Goal: Find specific page/section: Find specific page/section

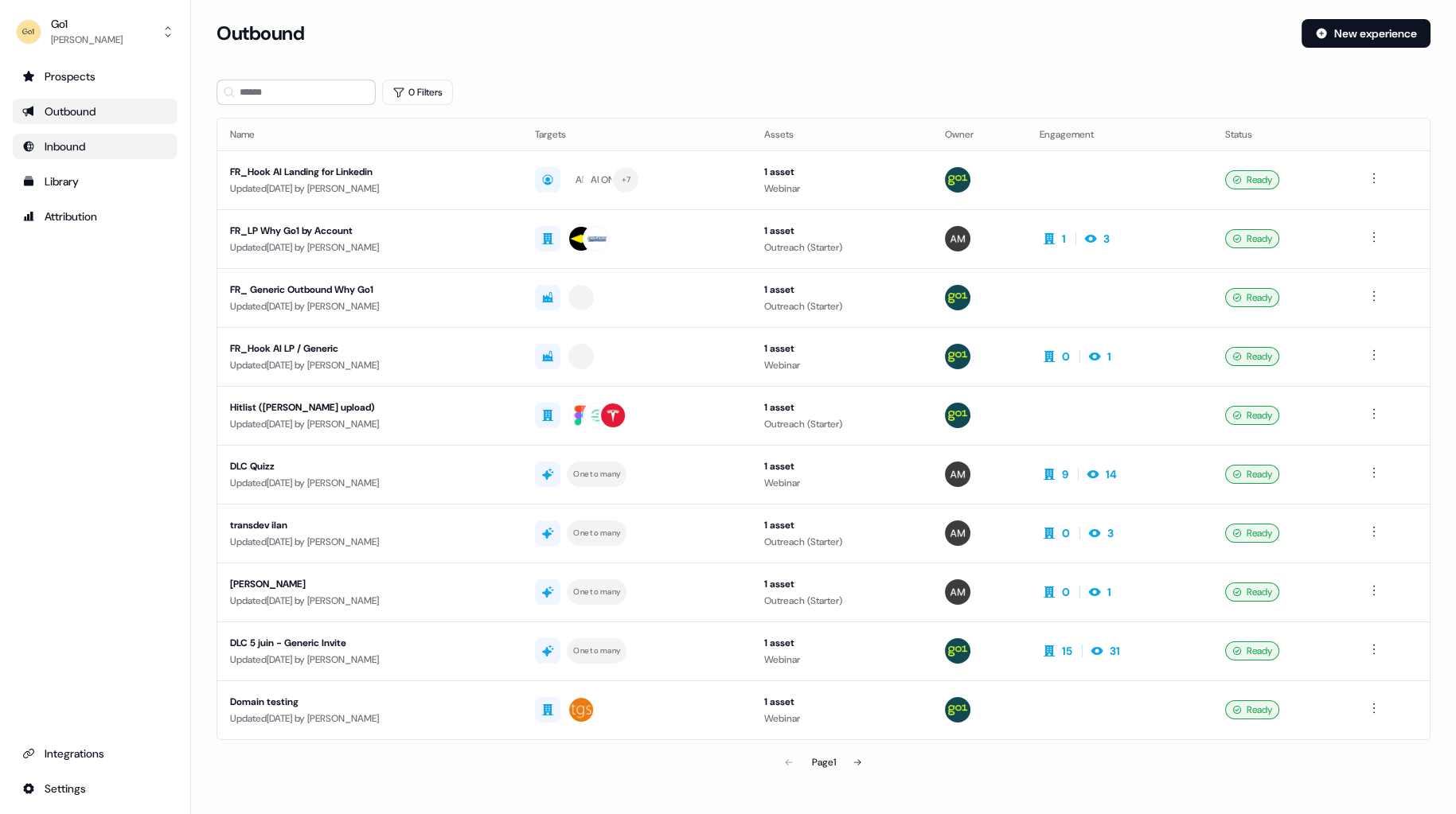
click at [79, 143] on div "Inbound" at bounding box center [95, 146] width 146 height 16
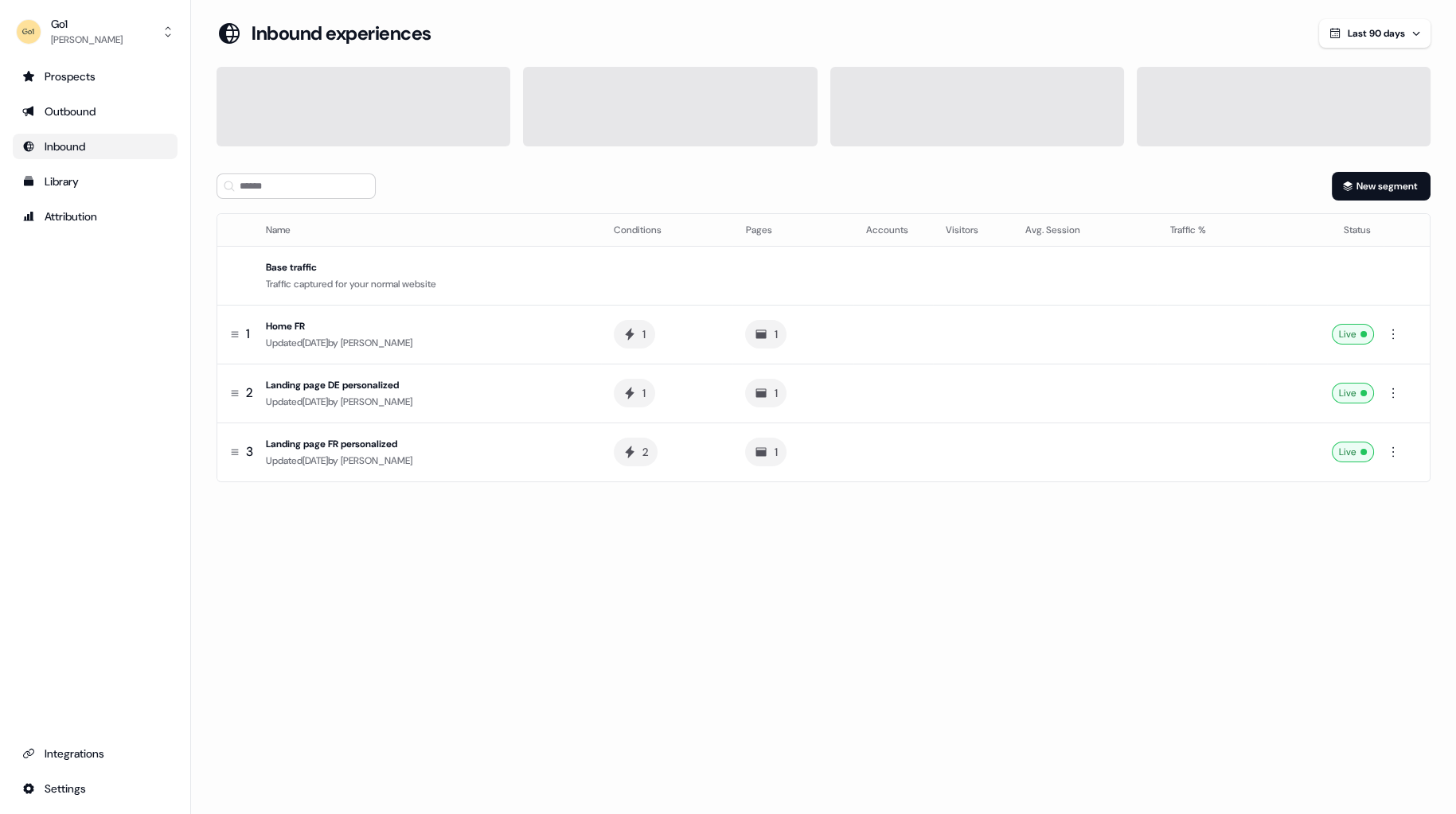
click at [88, 98] on ul "Prospects Outbound Inbound Library Attribution" at bounding box center [95, 146] width 165 height 166
click at [88, 107] on div "Outbound" at bounding box center [95, 111] width 146 height 16
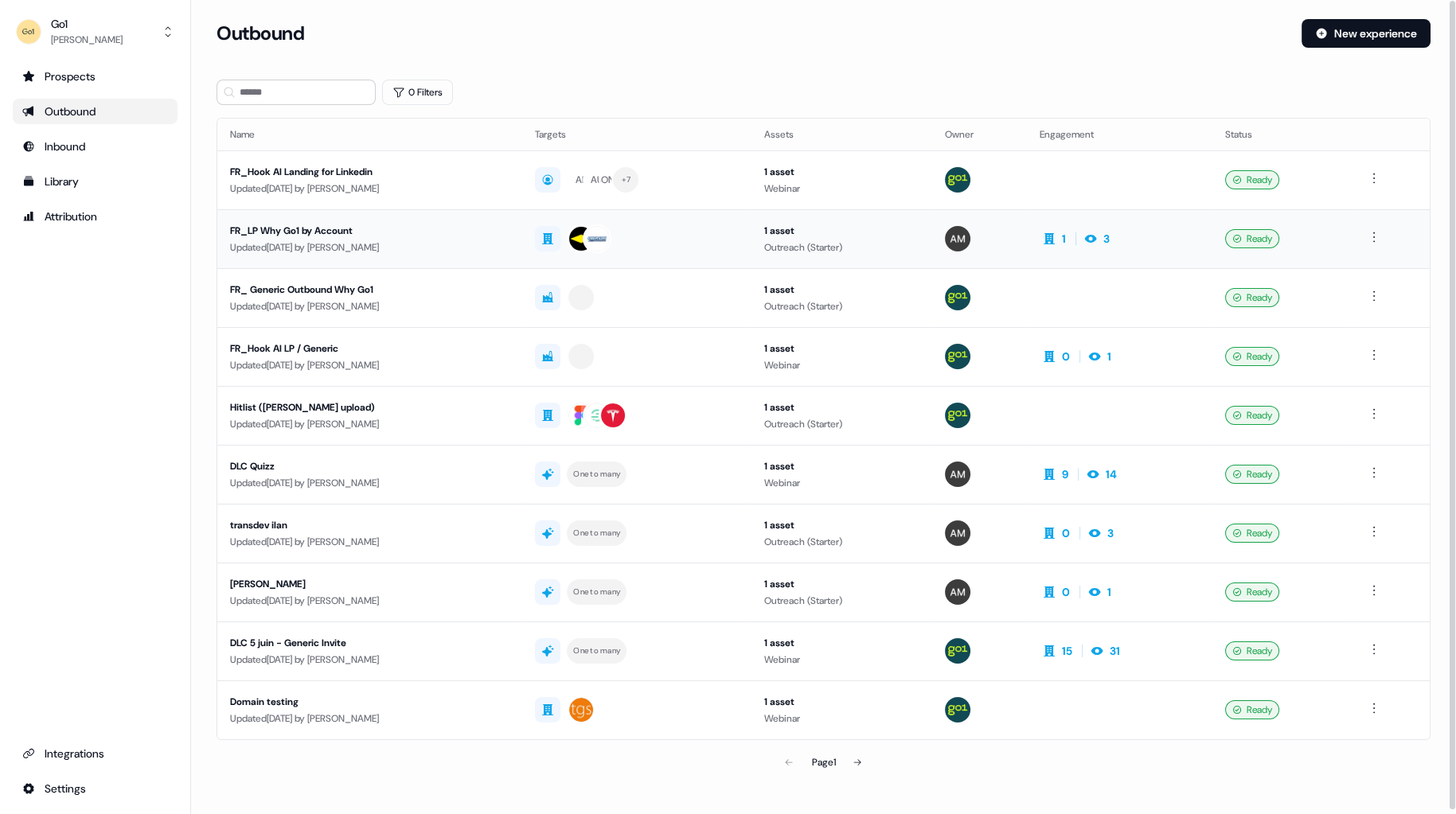
click at [391, 236] on div "FR_LP Why Go1 by Account" at bounding box center [369, 231] width 279 height 16
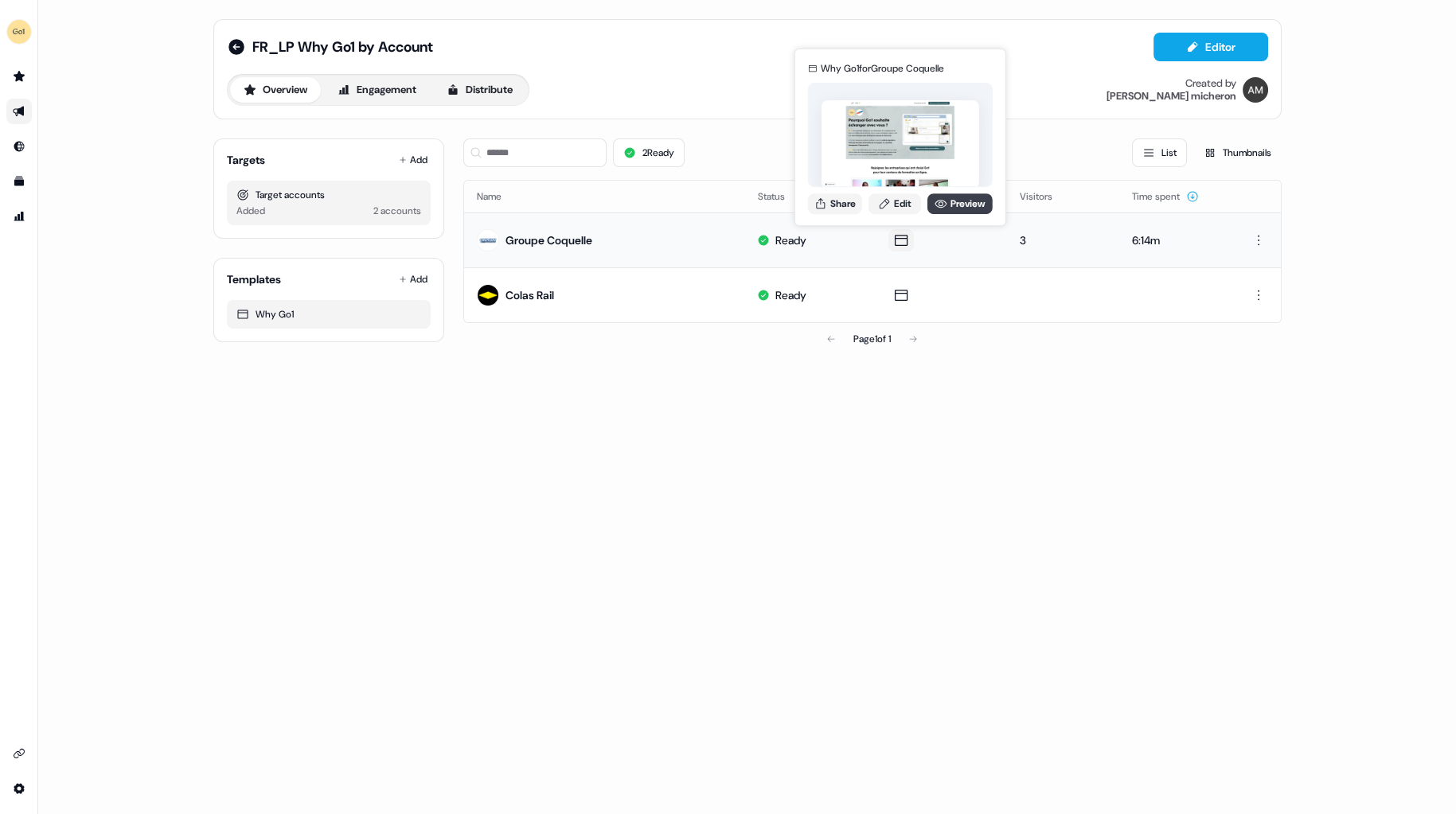
click at [945, 201] on link "Preview" at bounding box center [960, 204] width 66 height 21
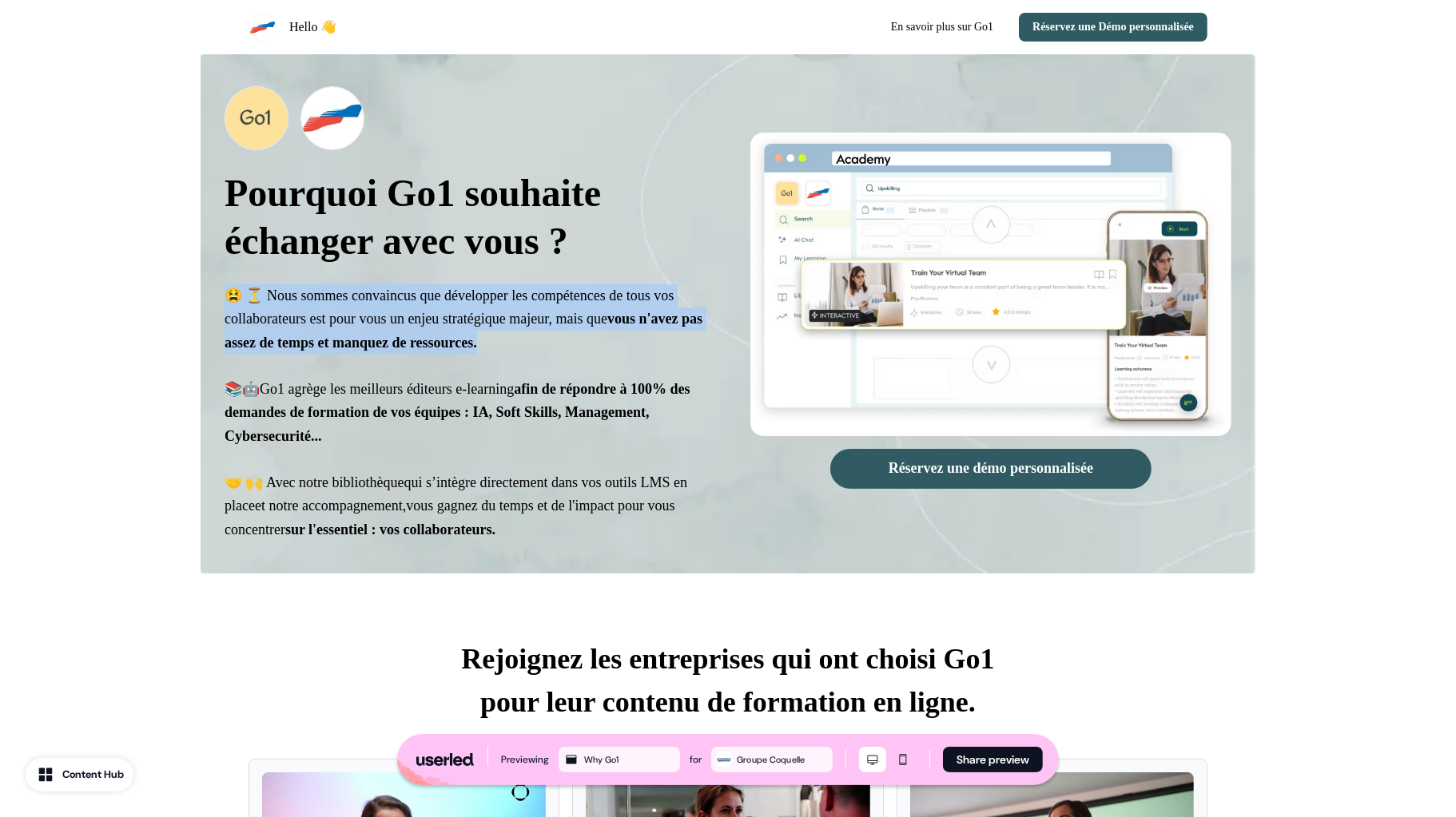
drag, startPoint x: 655, startPoint y: 342, endPoint x: 201, endPoint y: 296, distance: 456.3
click at [201, 296] on div "Pourquoi Go1 souhaite échanger avec vous ? 😫 ⏳ Nous sommes convaincus que dével…" at bounding box center [728, 314] width 1054 height 519
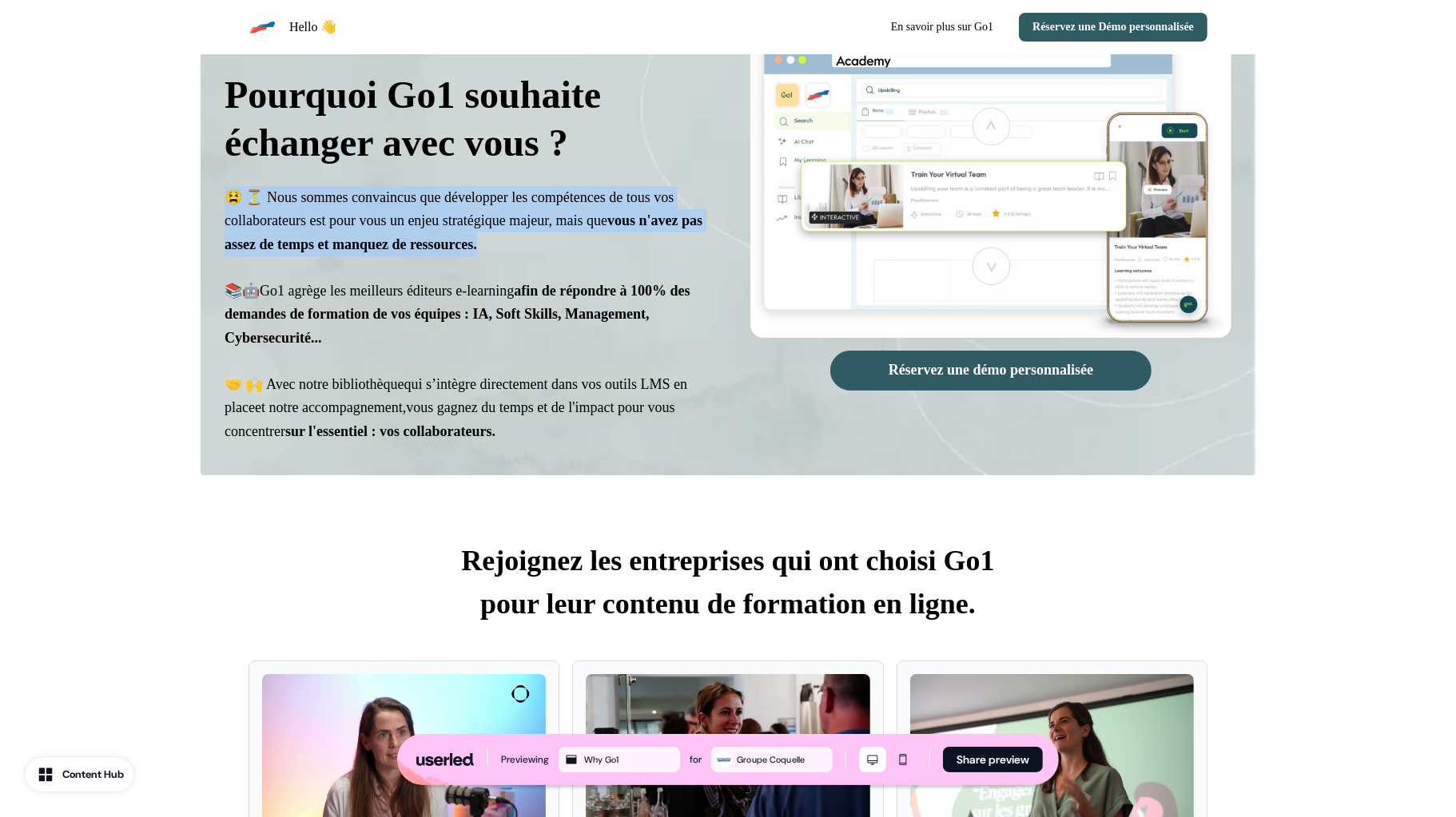
scroll to position [101, 0]
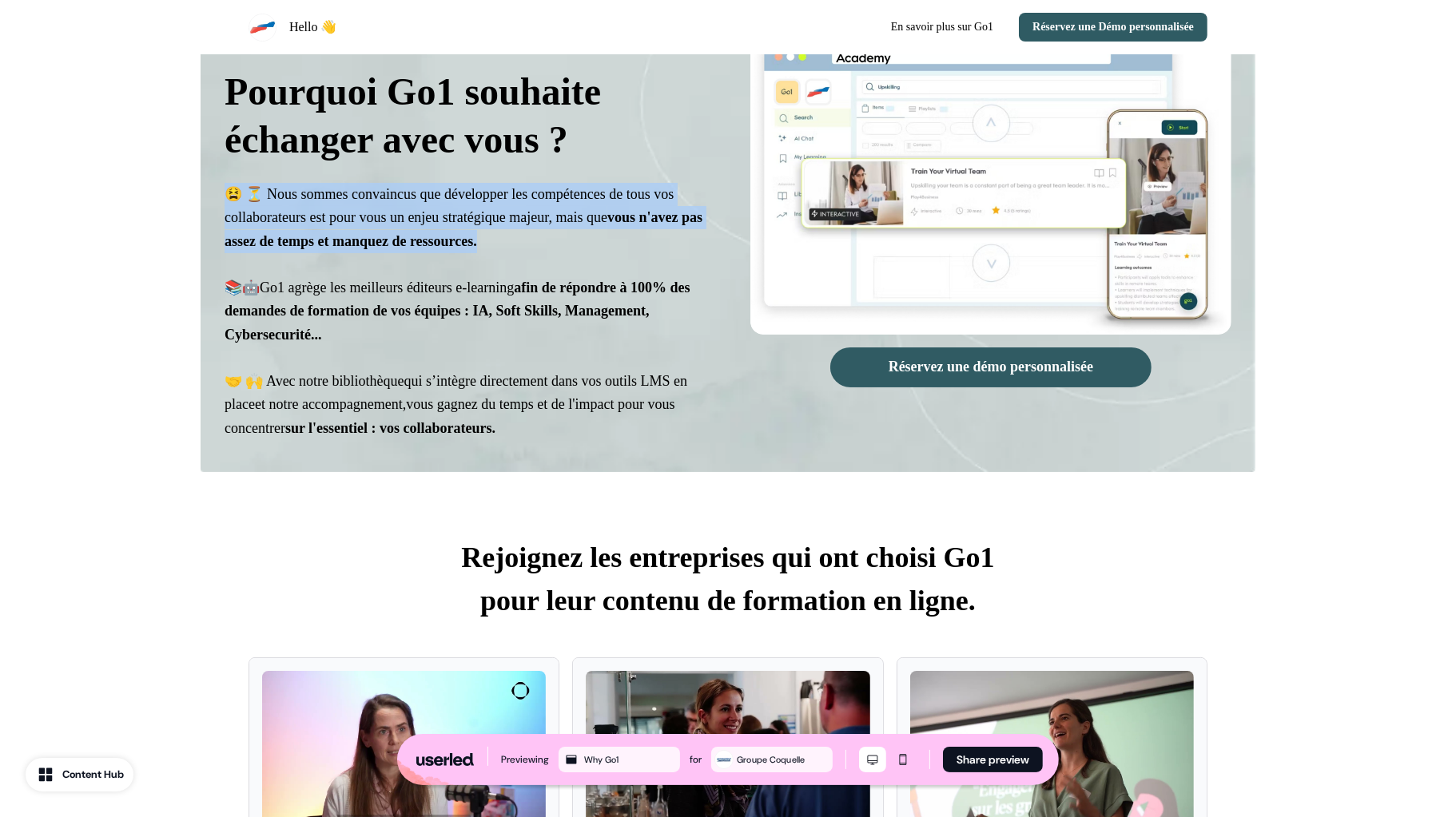
drag, startPoint x: 436, startPoint y: 339, endPoint x: 275, endPoint y: 297, distance: 166.4
click at [275, 297] on p "😫 ⏳ Nous sommes convaincus que développer les compétences de tous vos collabora…" at bounding box center [464, 312] width 481 height 257
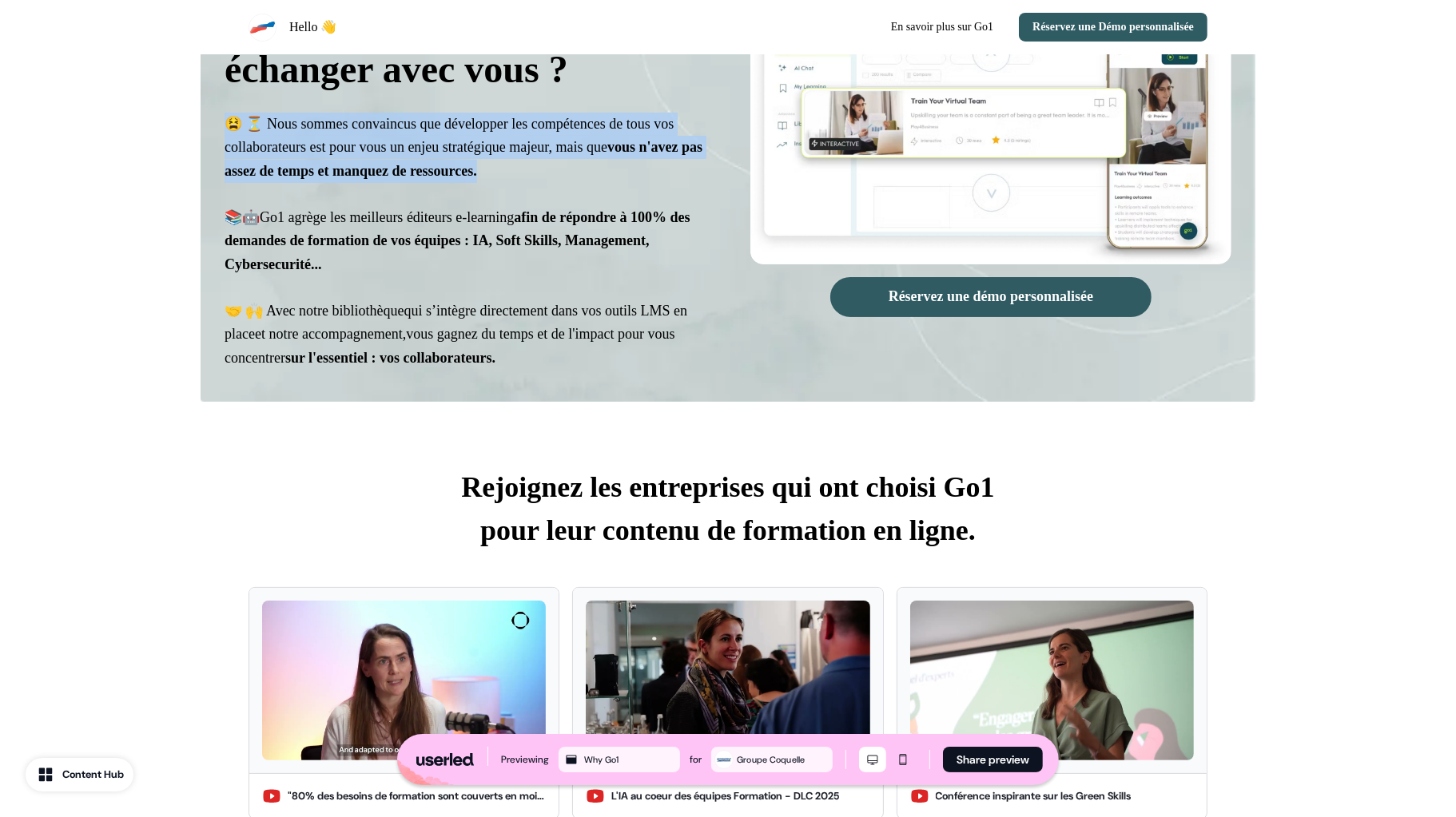
scroll to position [174, 0]
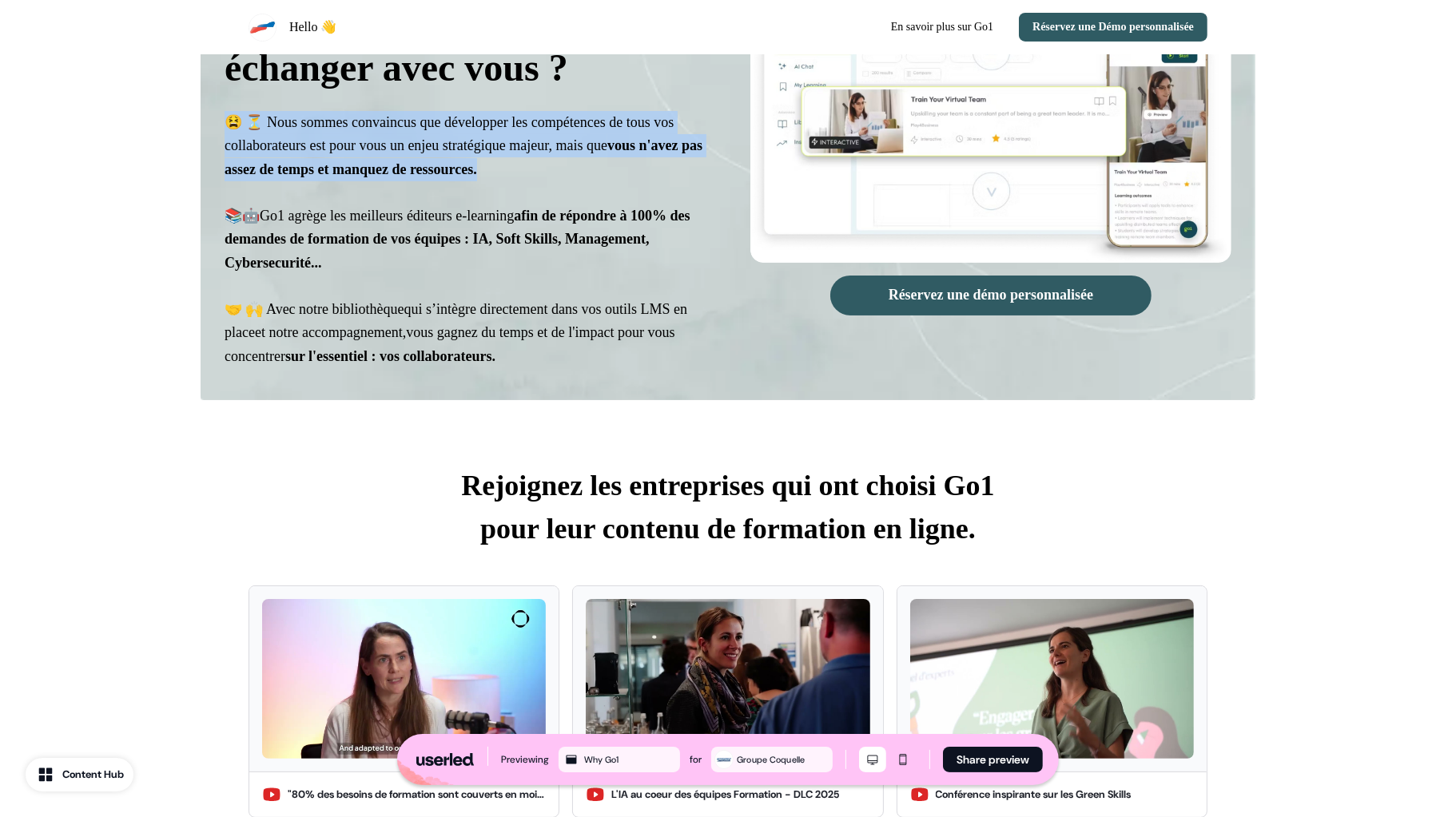
click at [385, 314] on span "🤝 🙌 Avec notre bibliothèque" at bounding box center [314, 309] width 180 height 16
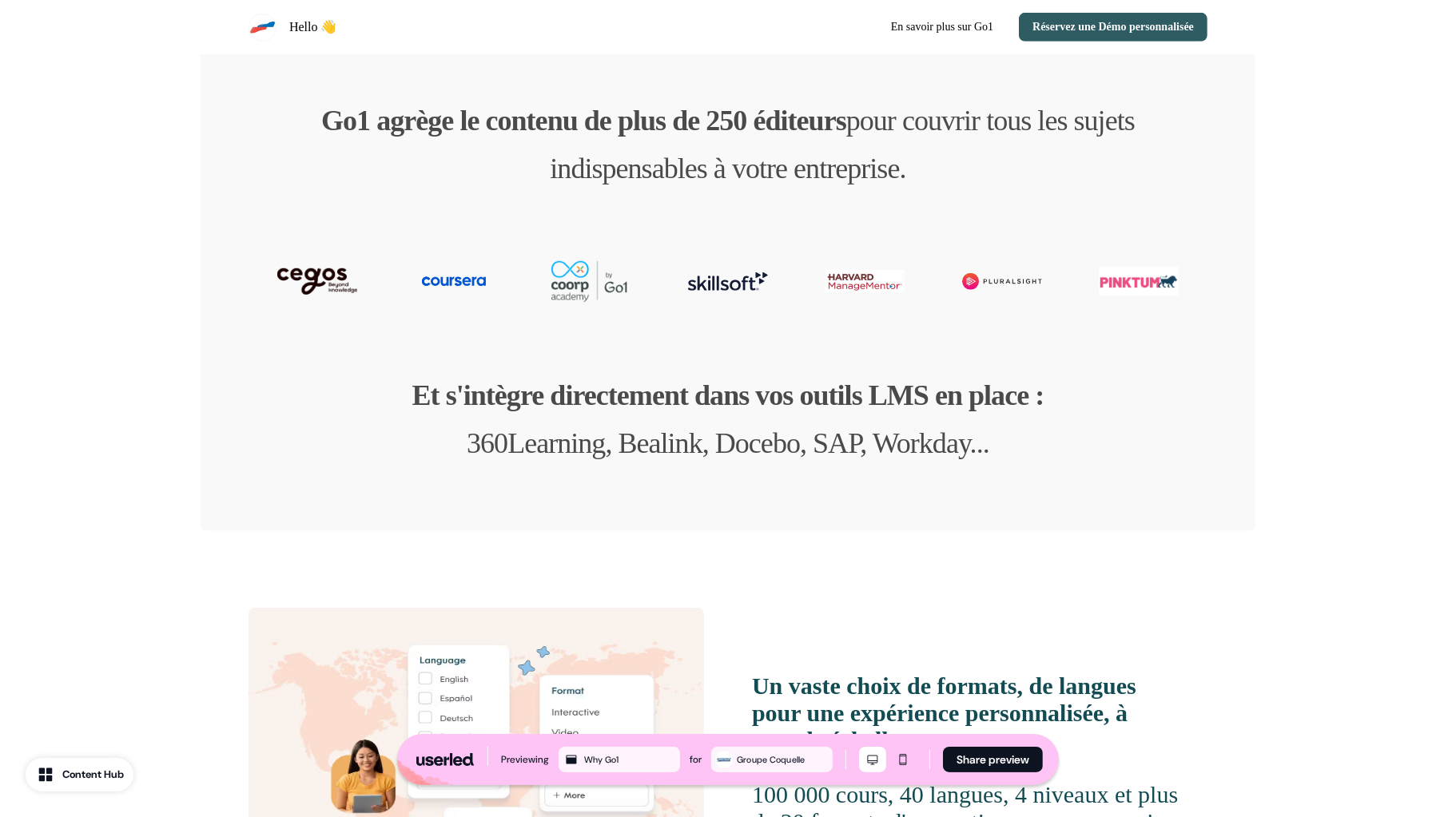
scroll to position [1243, 0]
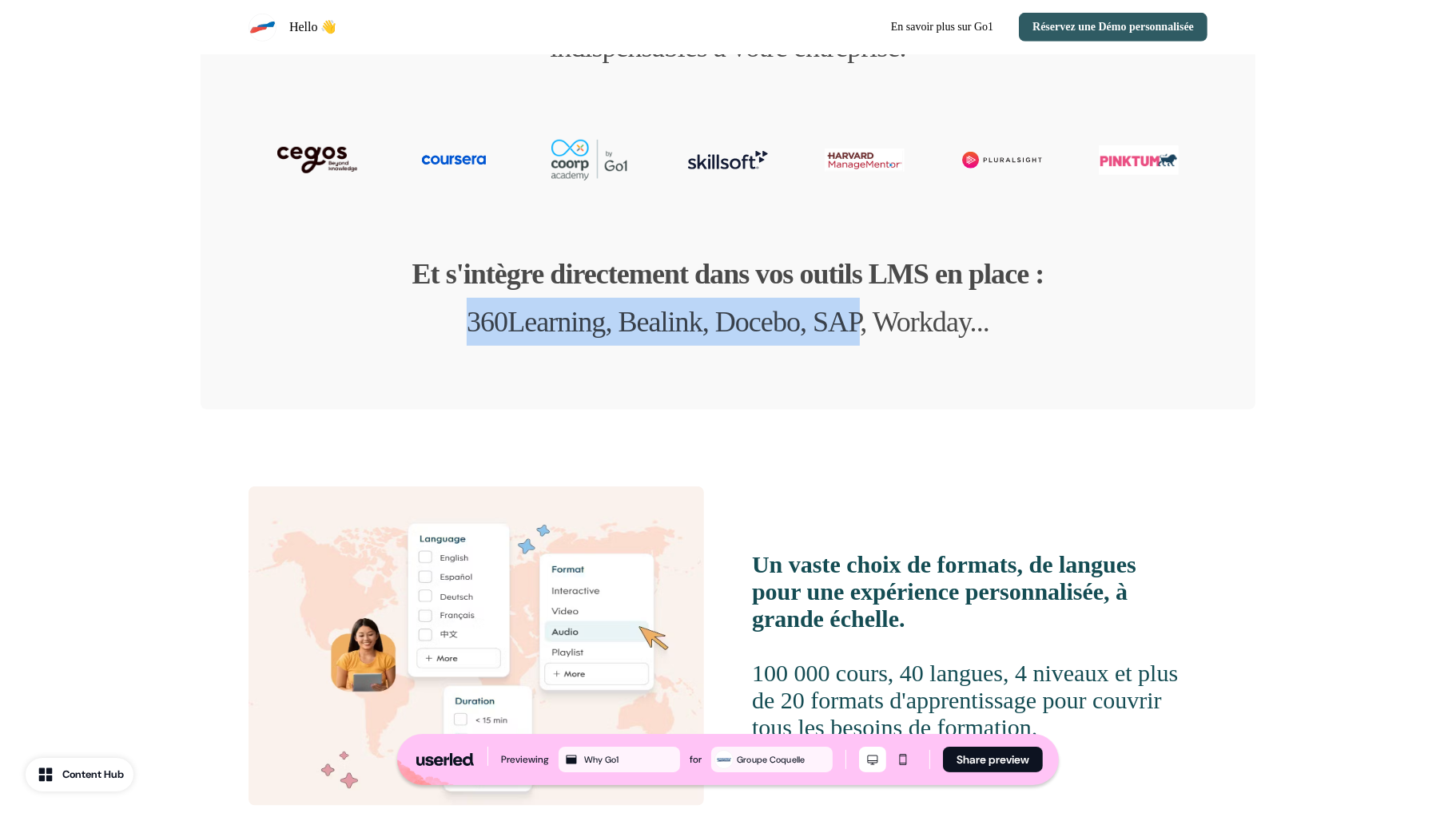
drag, startPoint x: 431, startPoint y: 331, endPoint x: 873, endPoint y: 338, distance: 442.1
click at [873, 338] on p "Et s'intègre directement dans vos outils LMS en place : 360Learning, Bealink, D…" at bounding box center [728, 297] width 632 height 96
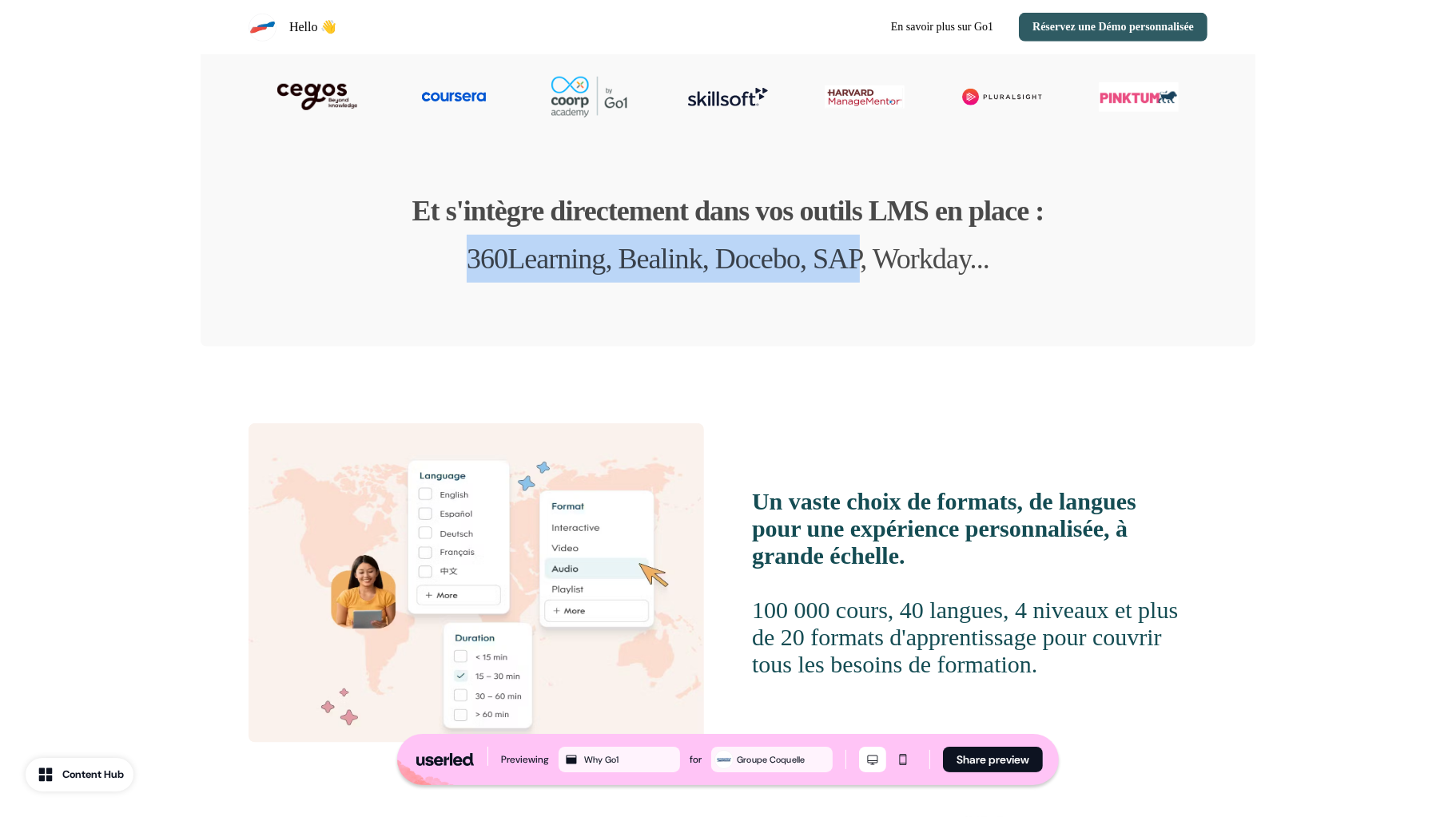
scroll to position [1311, 0]
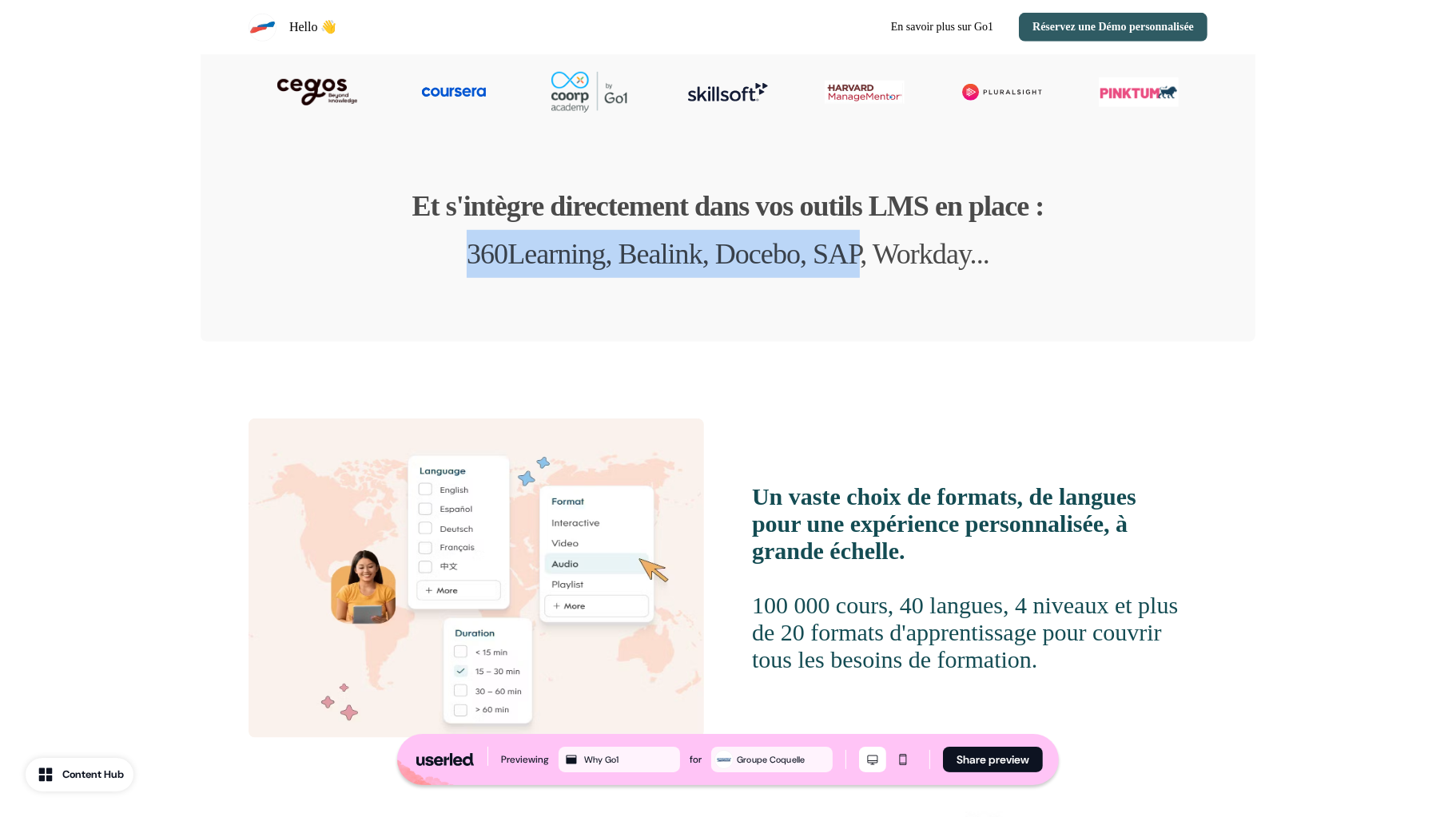
click at [857, 255] on p "Et s'intègre directement dans vos outils LMS en place : 360Learning, Bealink, D…" at bounding box center [728, 230] width 632 height 96
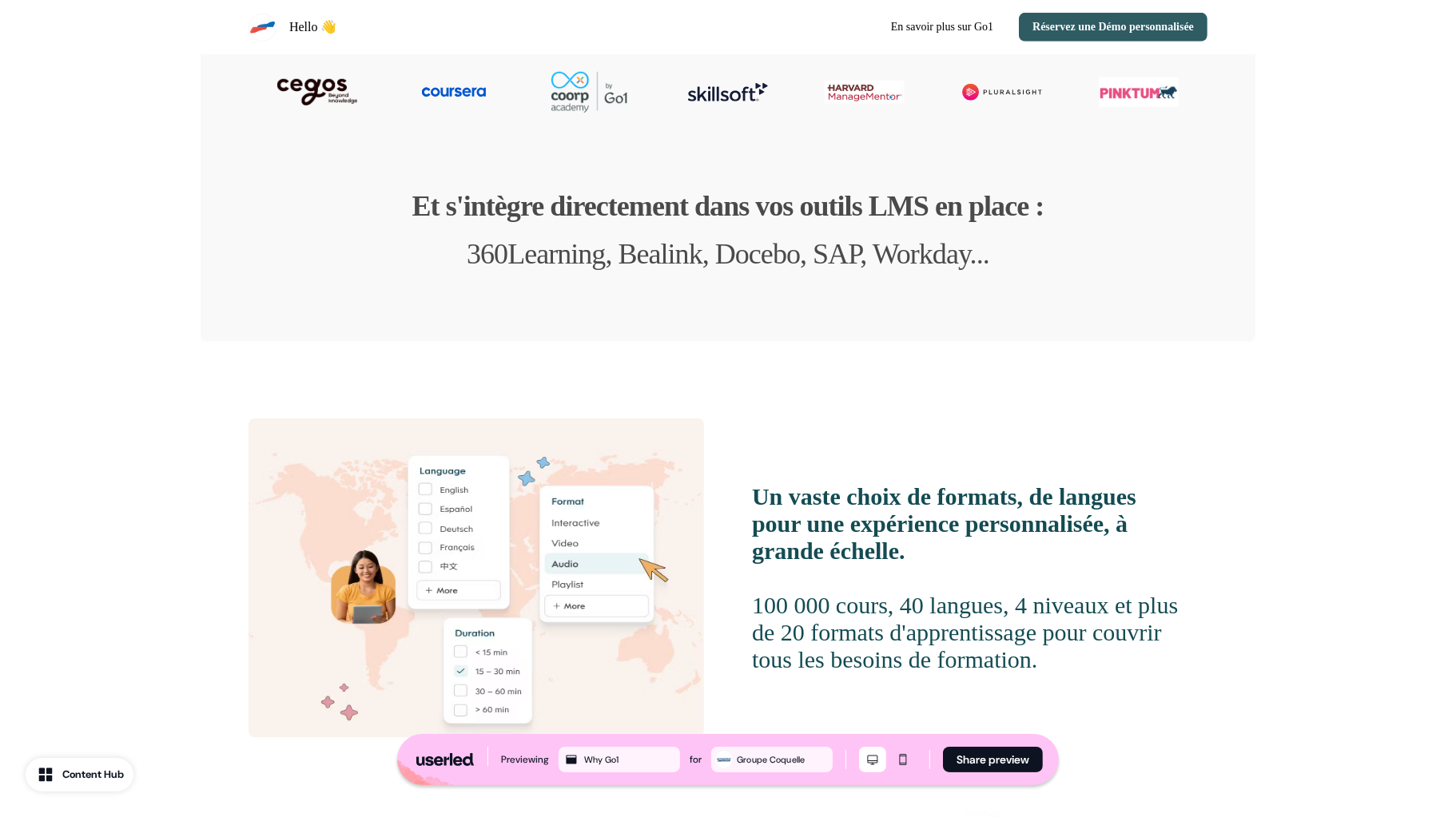
click at [857, 255] on p "Et s'intègre directement dans vos outils LMS en place : 360Learning, Bealink, D…" at bounding box center [728, 230] width 632 height 96
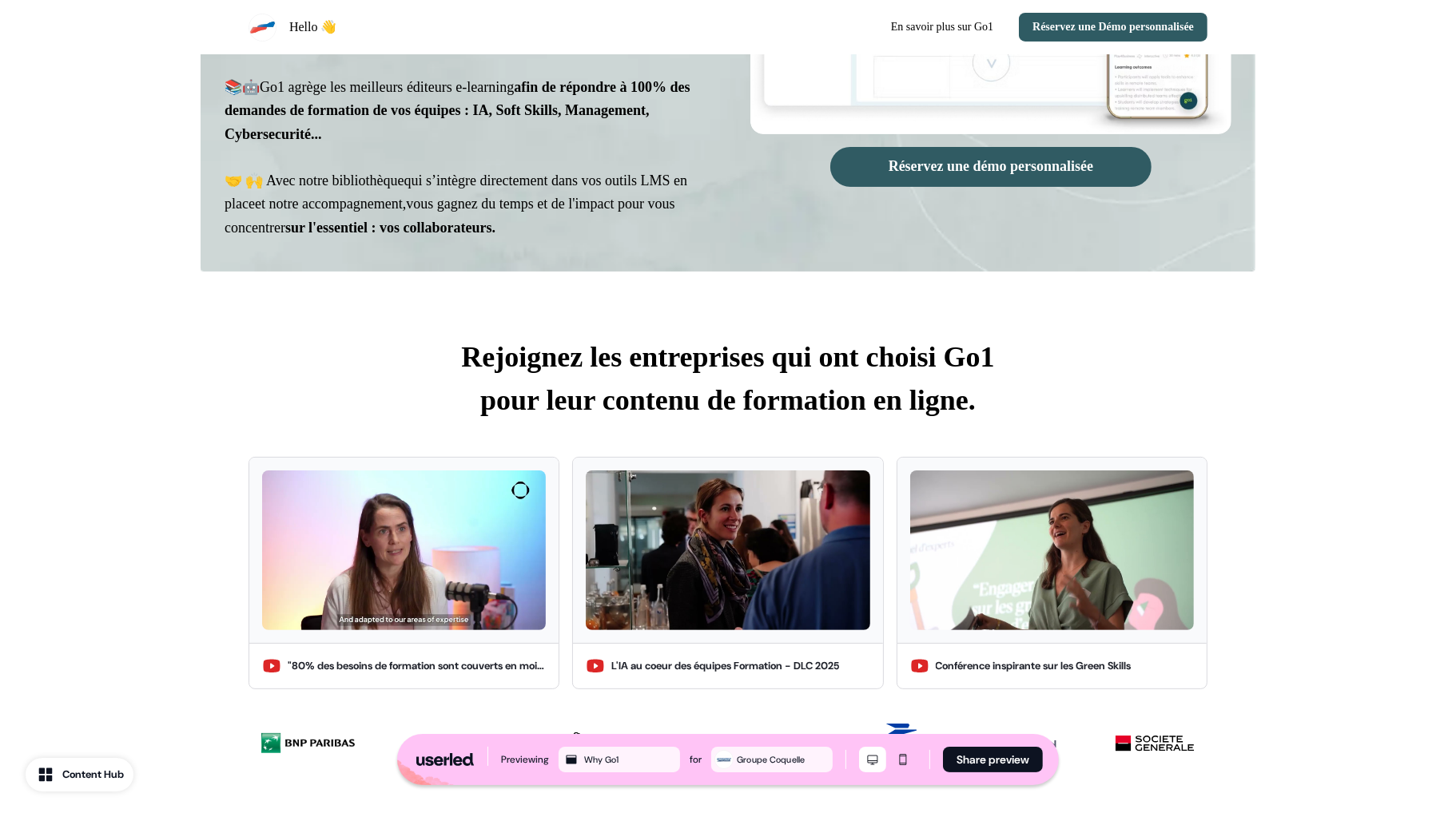
scroll to position [337, 0]
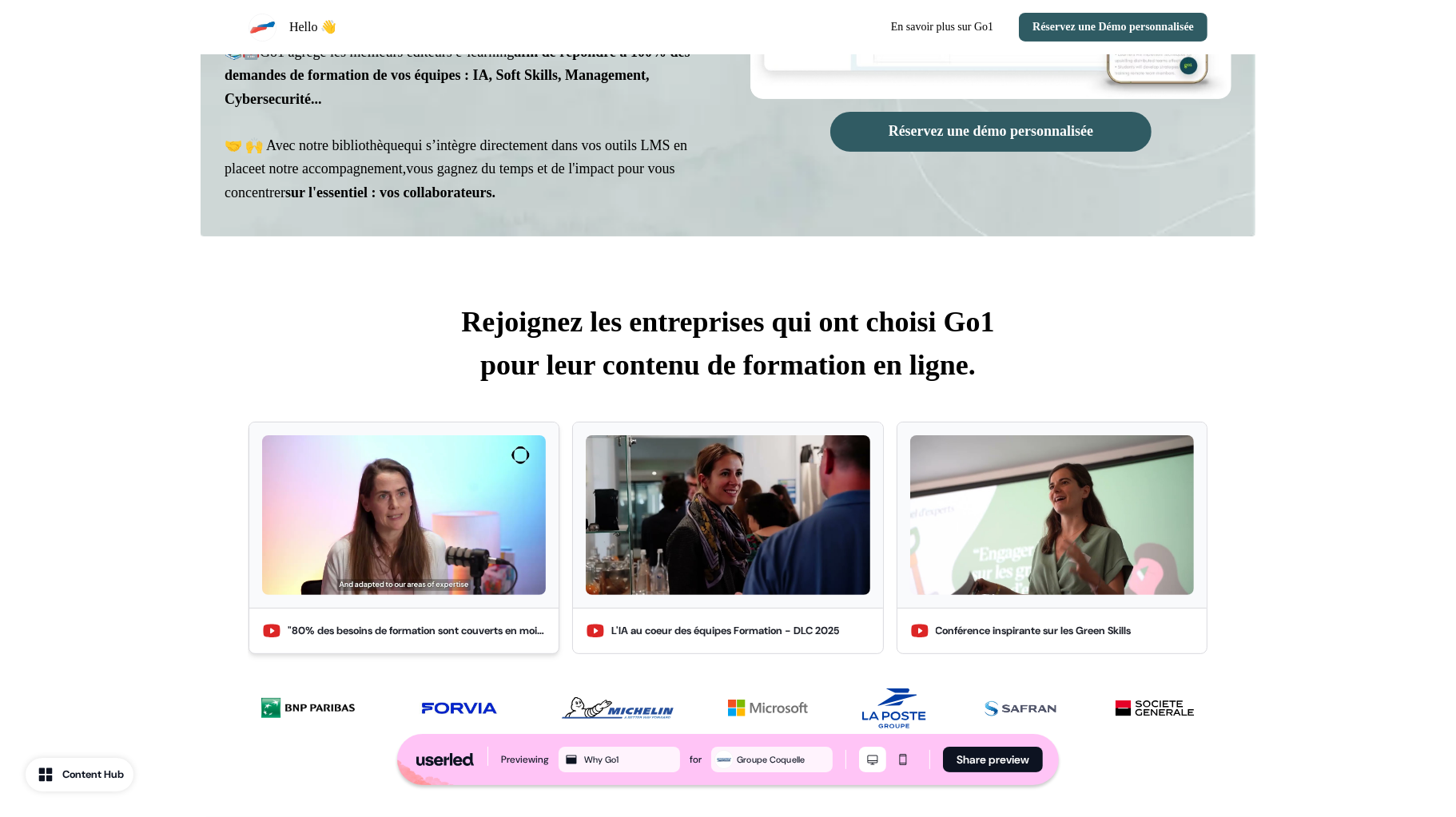
click at [431, 510] on img at bounding box center [403, 515] width 284 height 160
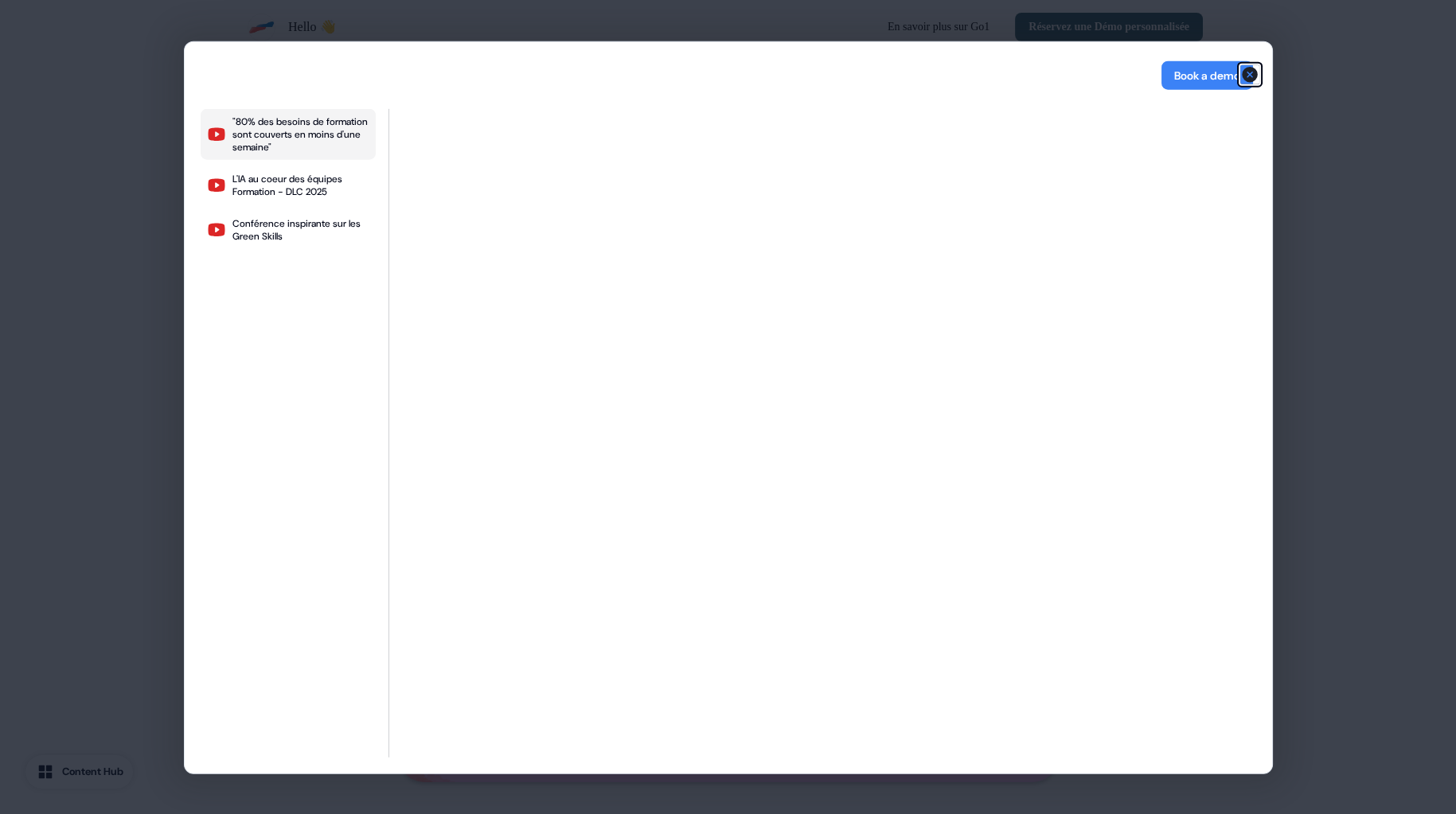
click at [1248, 70] on icon "button" at bounding box center [1249, 74] width 16 height 16
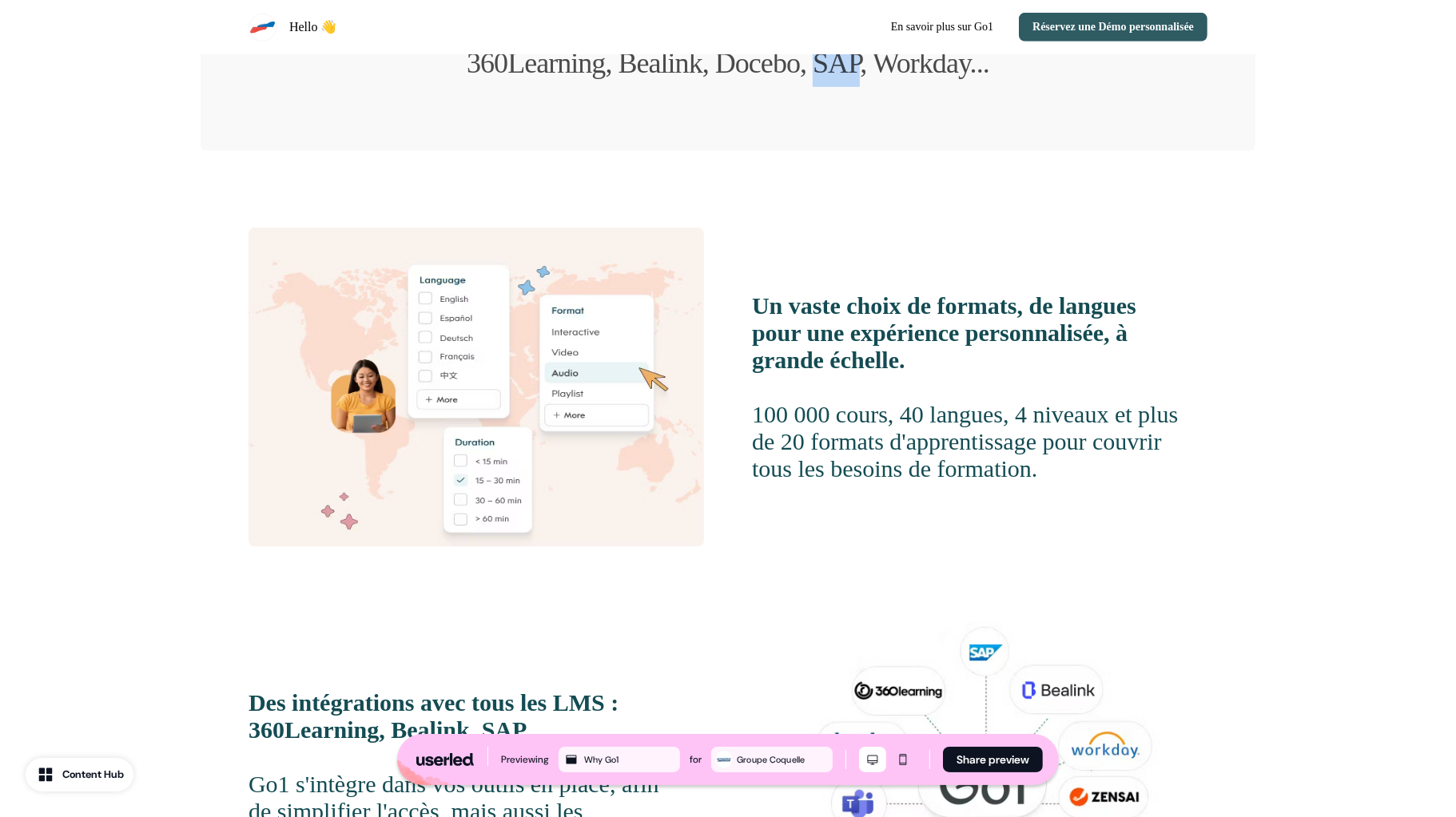
scroll to position [1504, 0]
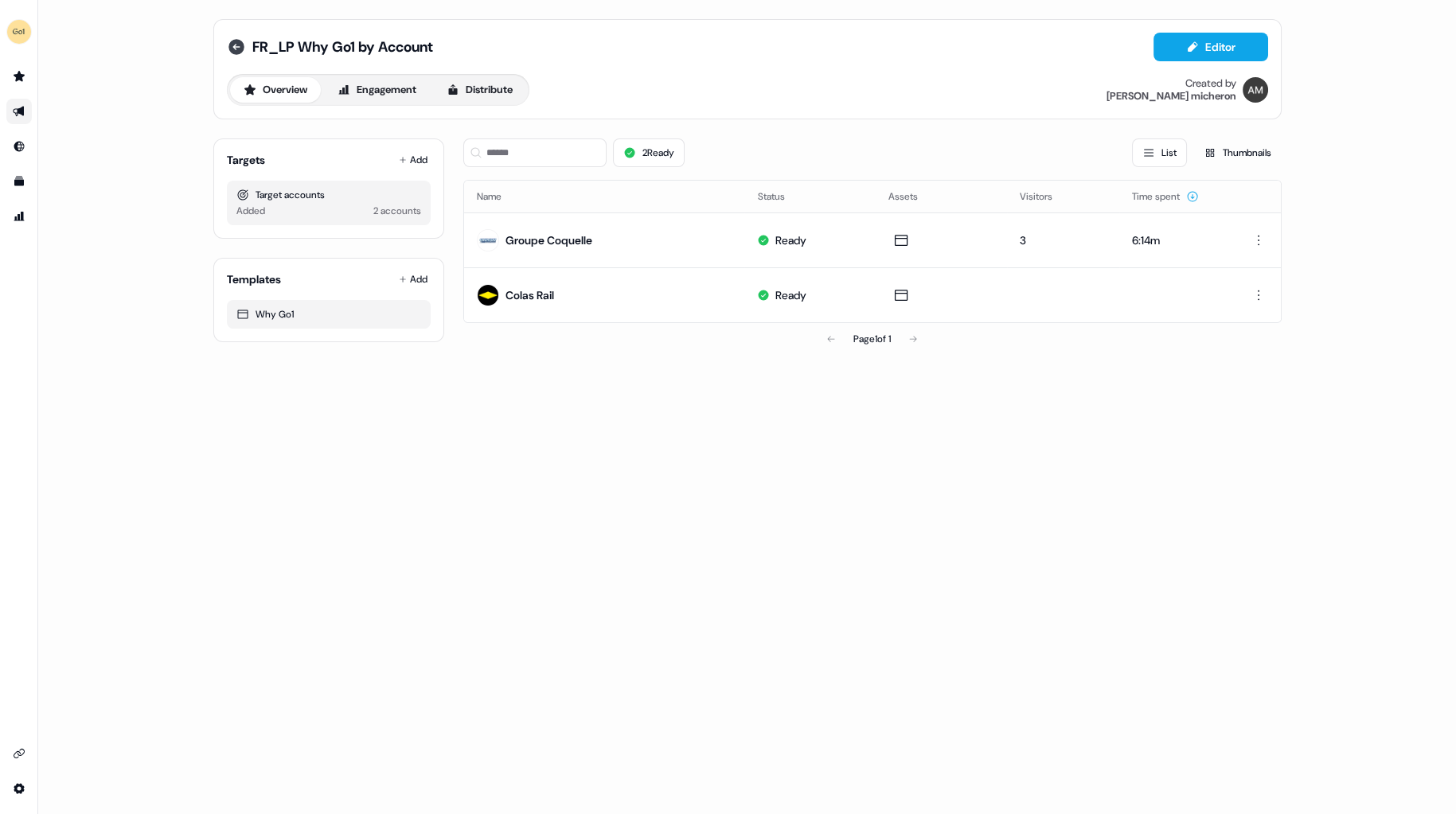
click at [236, 42] on icon at bounding box center [236, 47] width 16 height 16
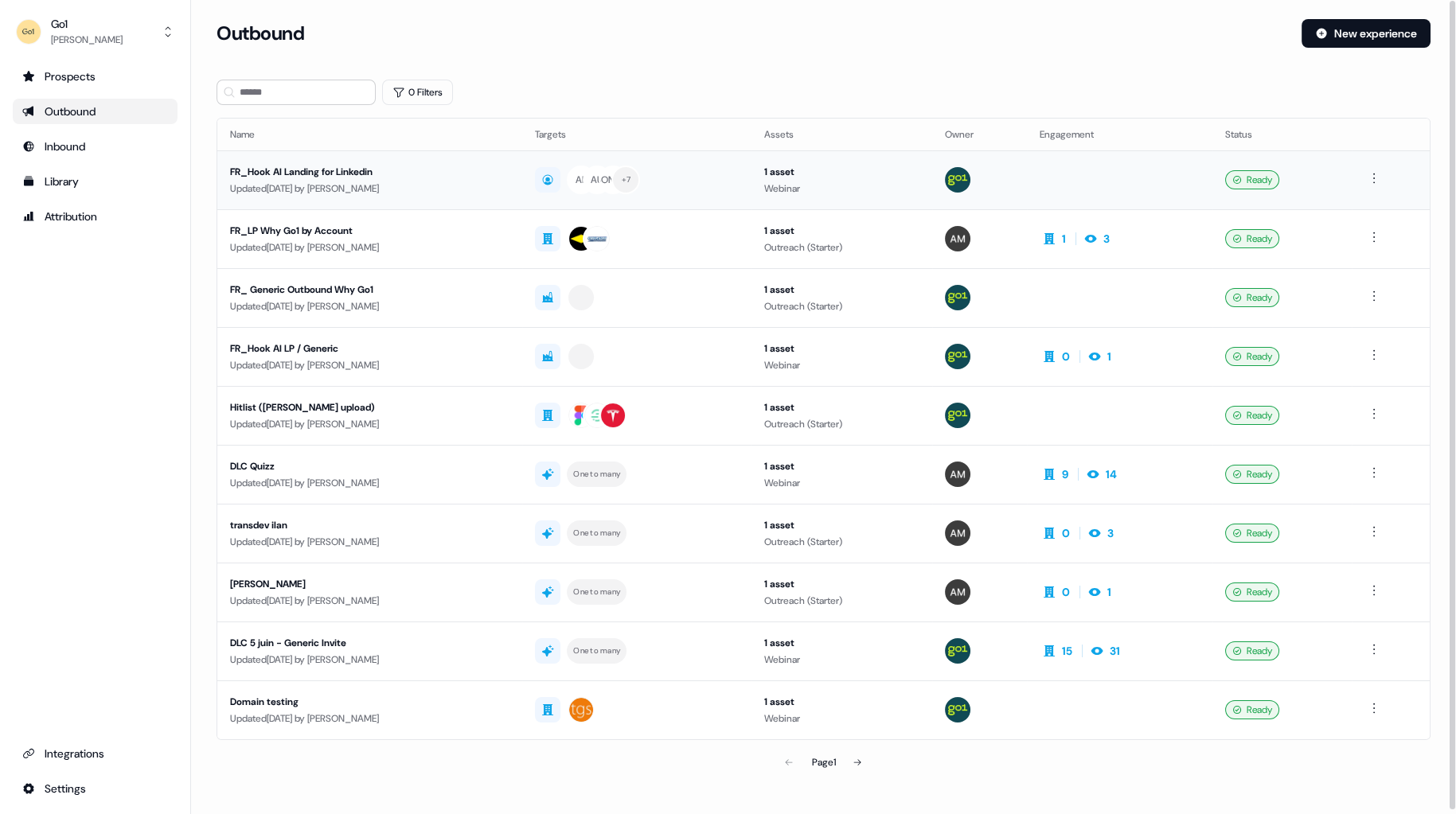
click at [351, 178] on div "FR_Hook AI Landing for Linkedin" at bounding box center [369, 172] width 279 height 16
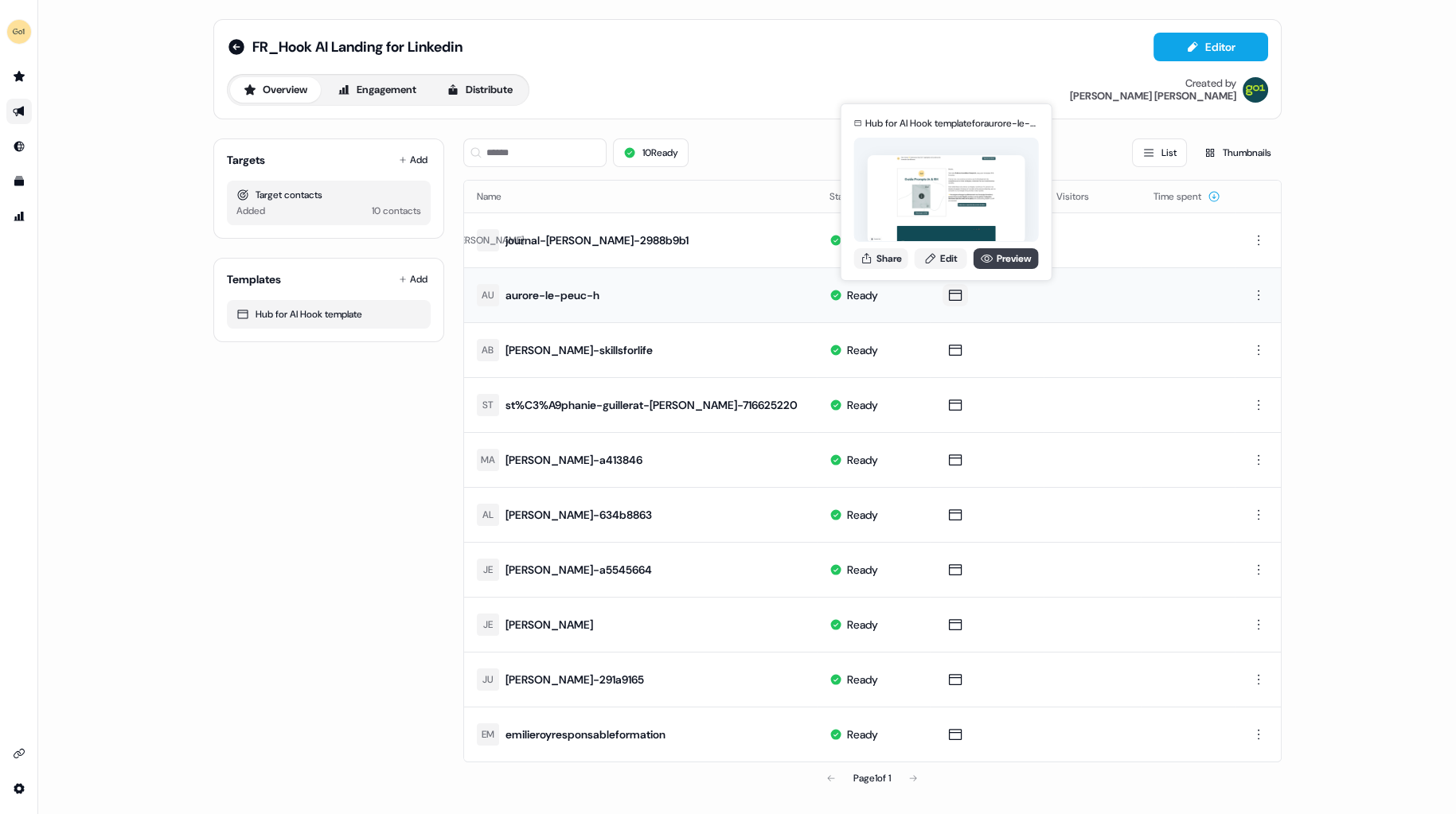
click at [1007, 255] on link "Preview" at bounding box center [1006, 259] width 66 height 21
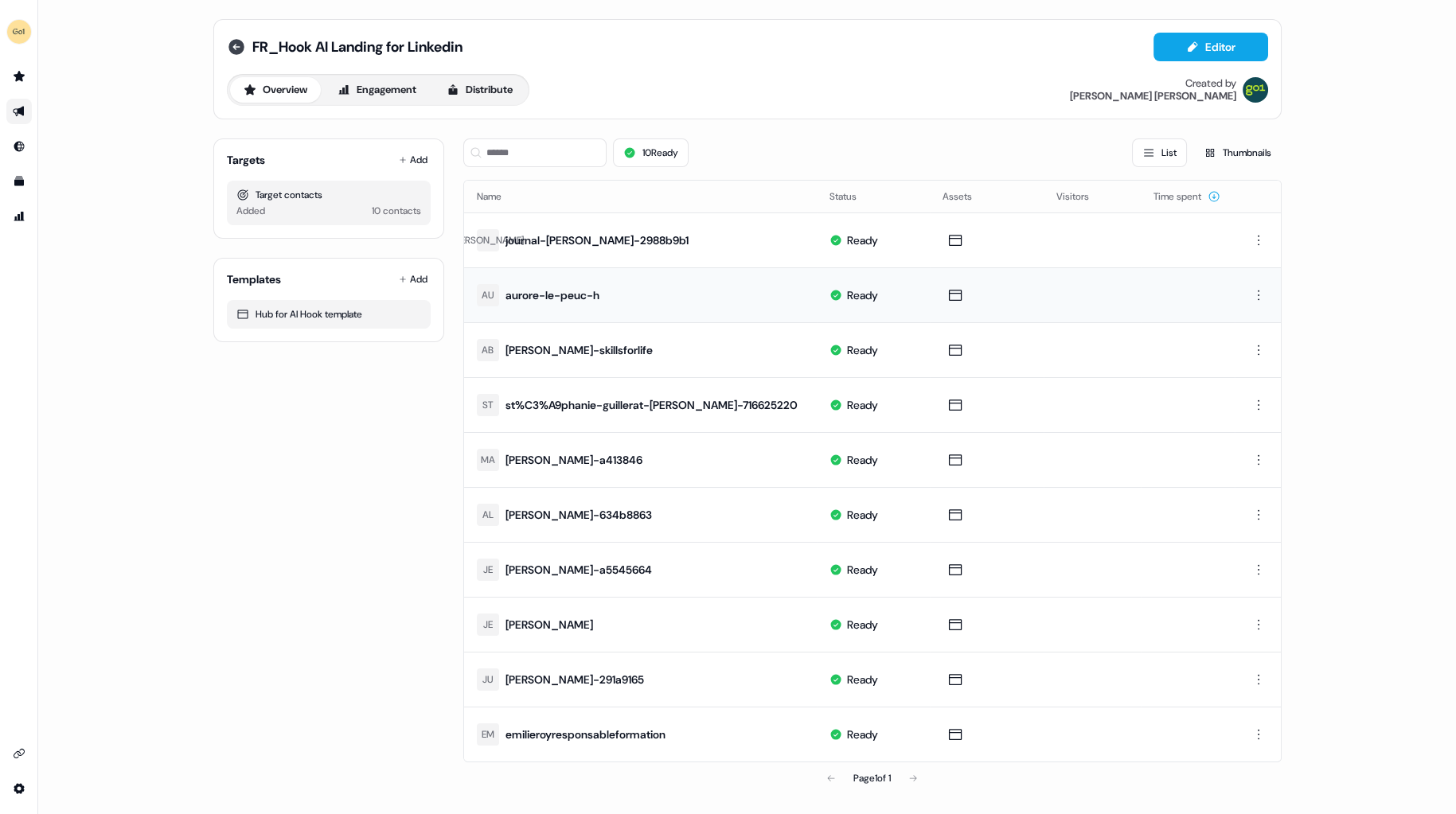
click at [235, 40] on icon at bounding box center [236, 47] width 16 height 16
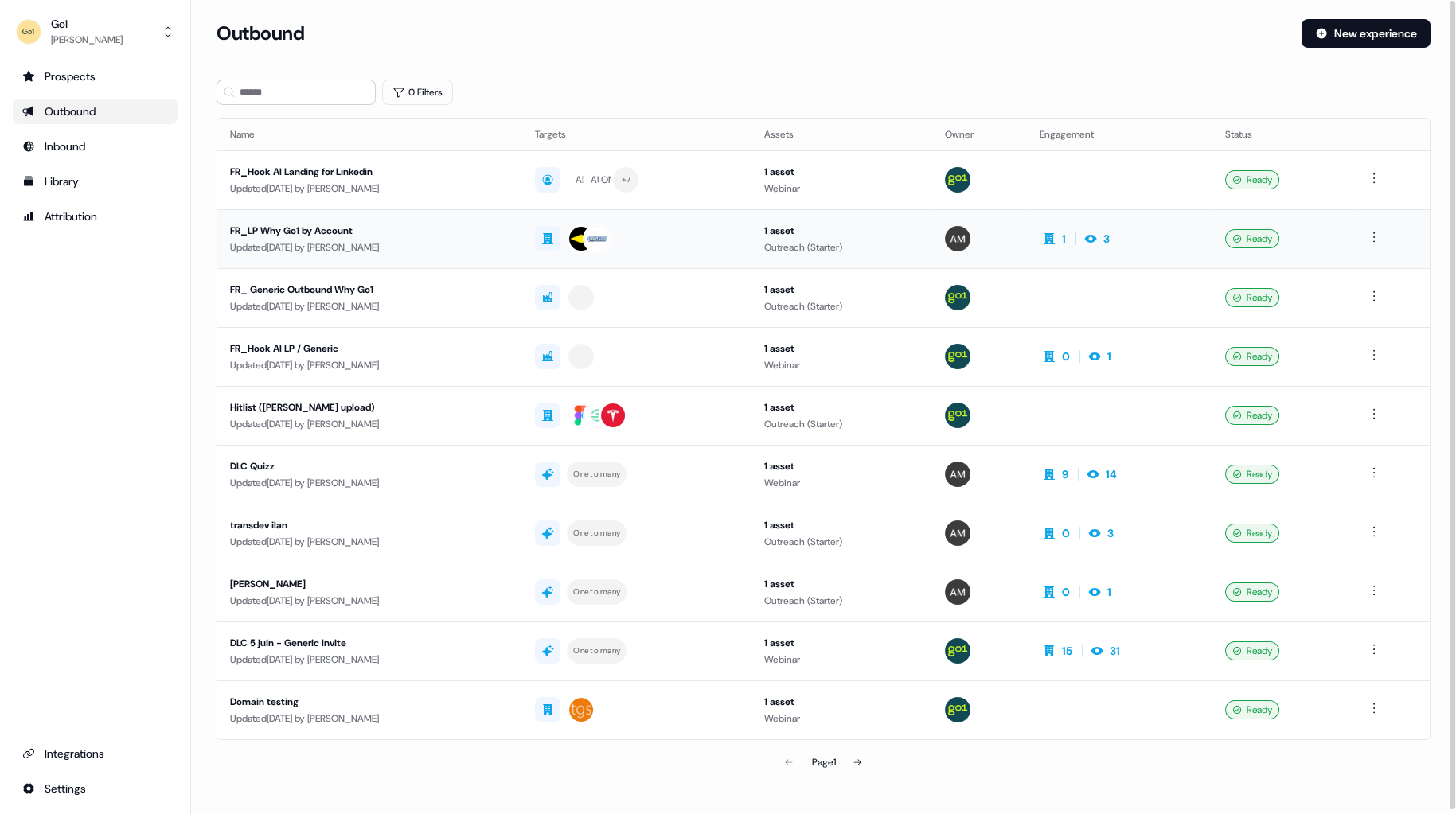
click at [373, 235] on div "FR_LP Why Go1 by Account" at bounding box center [369, 231] width 279 height 16
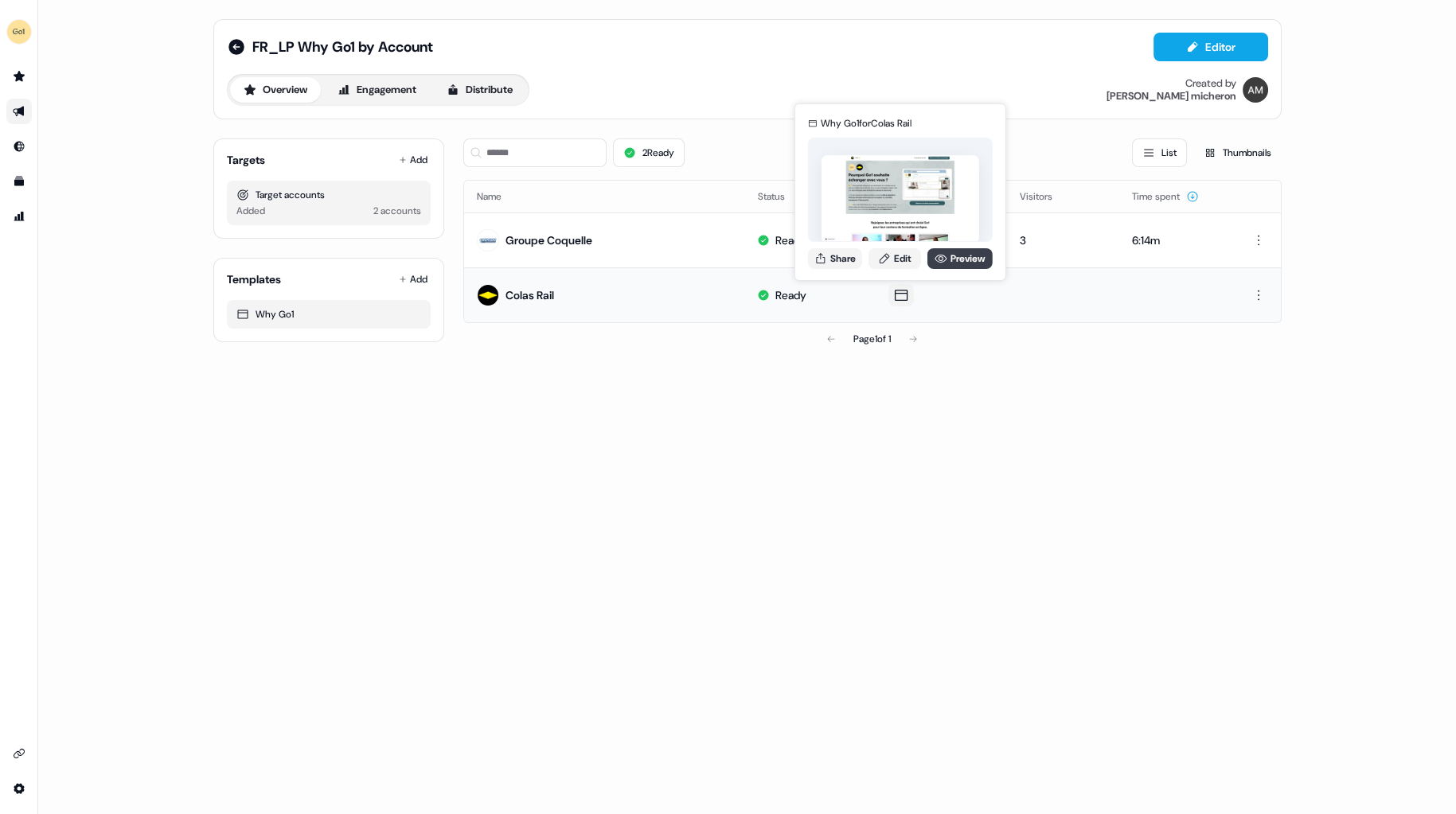
click at [958, 264] on link "Preview" at bounding box center [960, 259] width 66 height 21
